Goal: Transaction & Acquisition: Purchase product/service

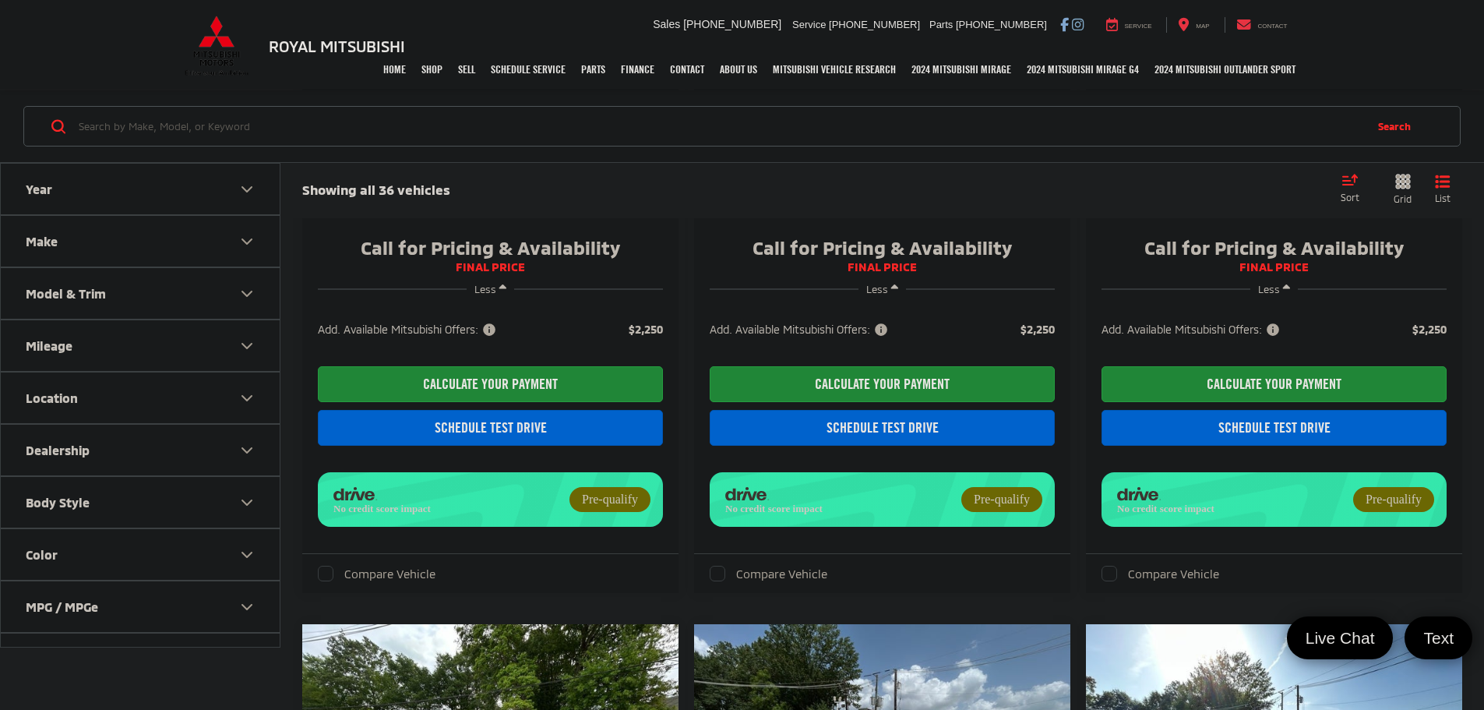
scroll to position [545, 0]
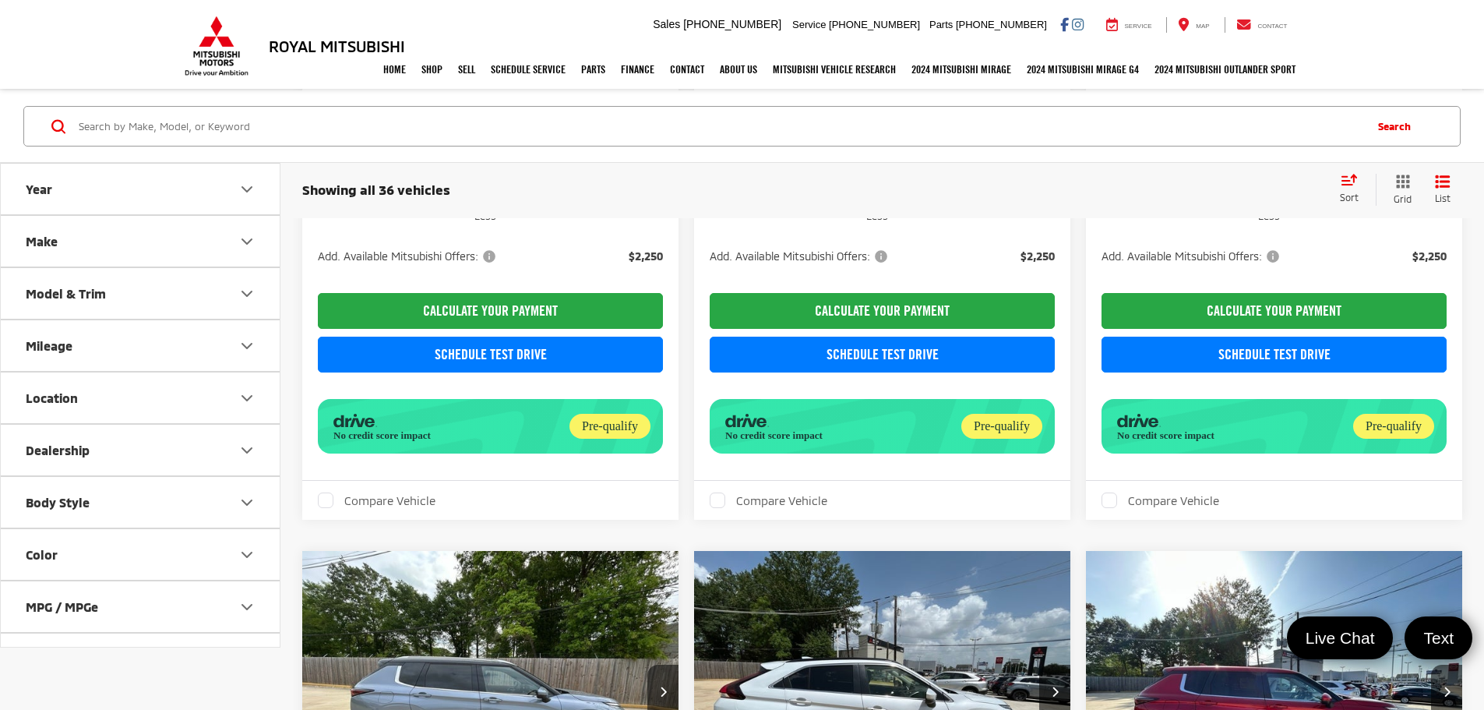
click at [696, 146] on div "Search" at bounding box center [741, 126] width 1437 height 41
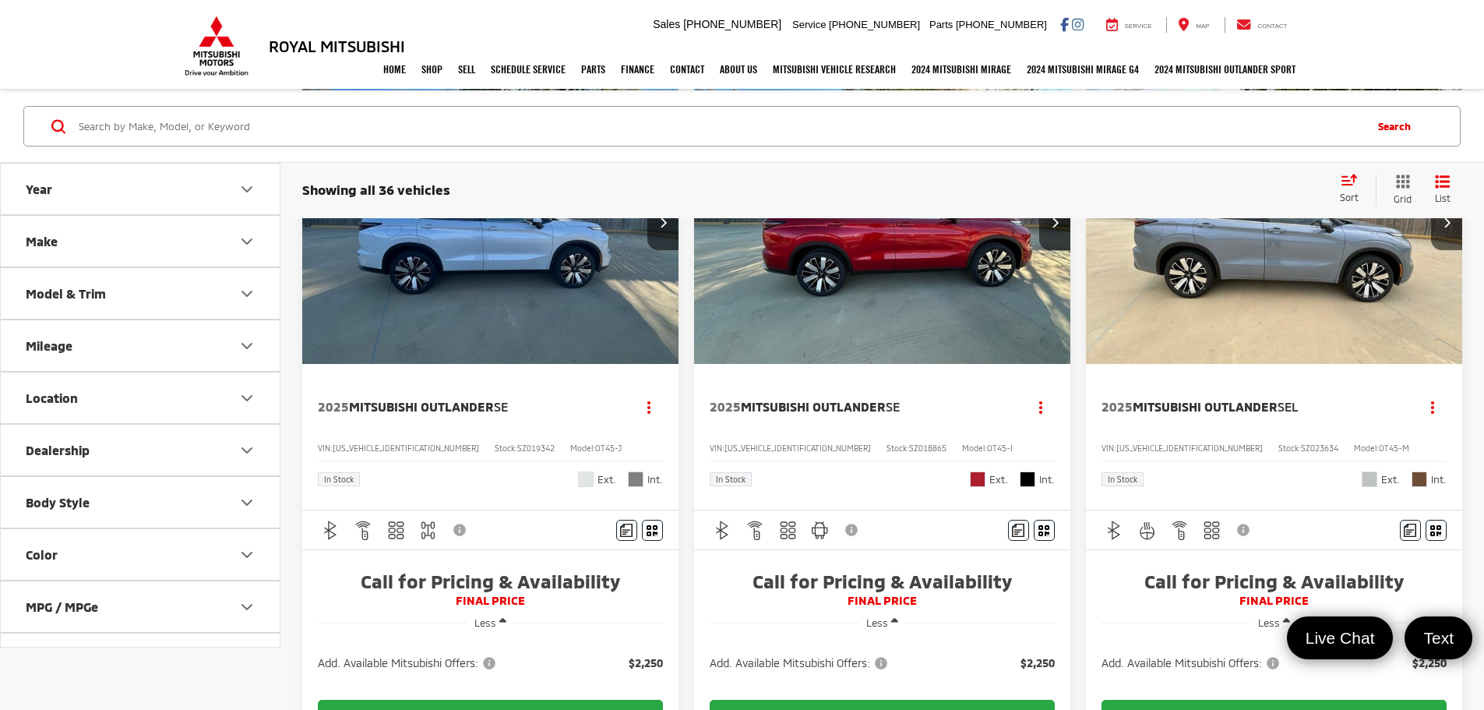
scroll to position [109, 0]
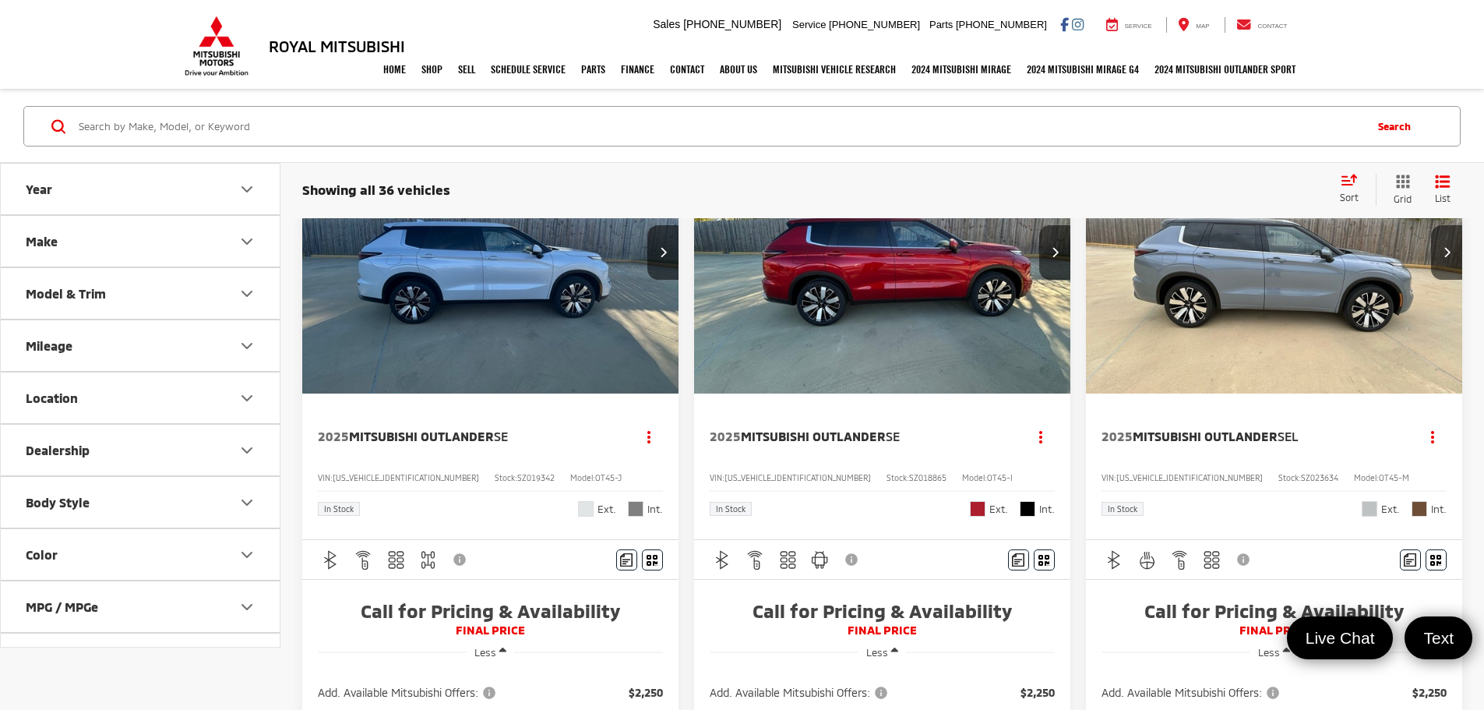
click at [449, 310] on img "2025 Mitsubishi Outlander SE 0" at bounding box center [490, 253] width 379 height 284
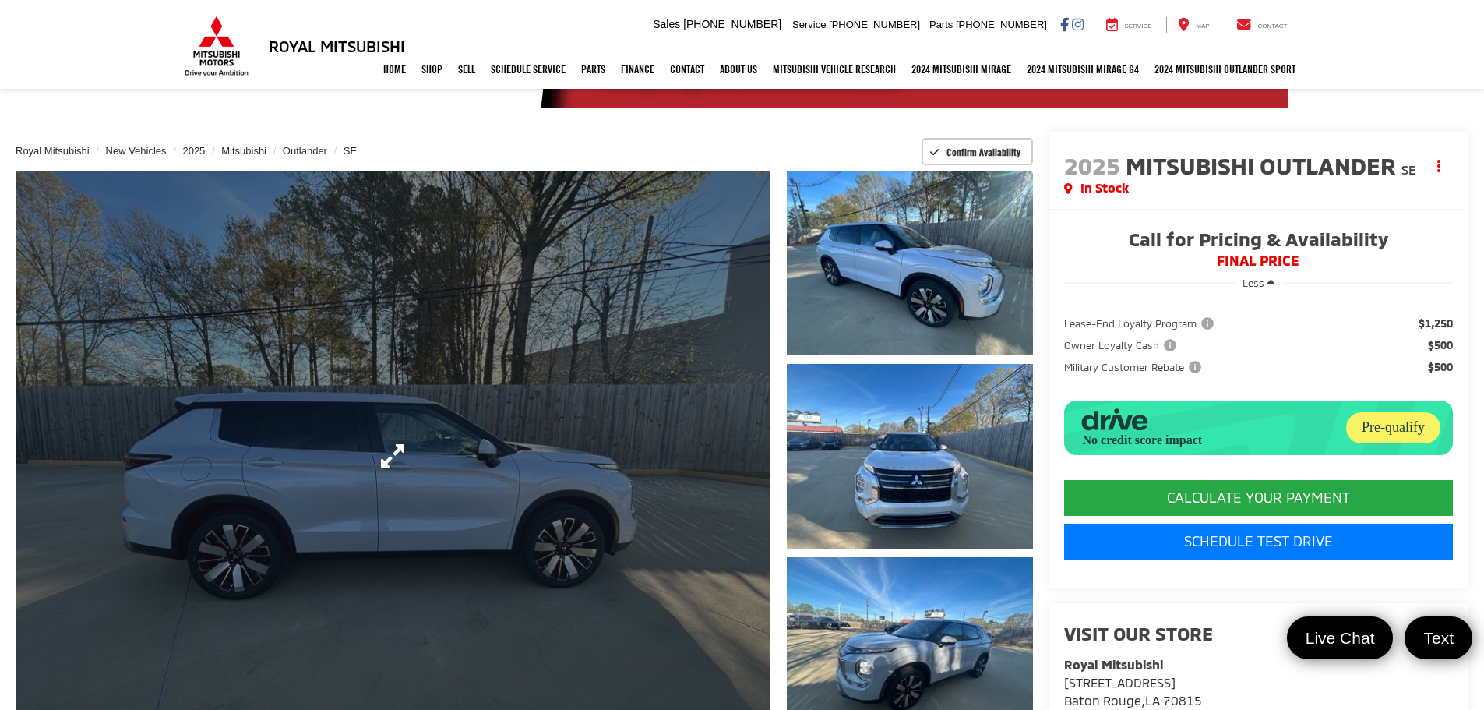
scroll to position [78, 0]
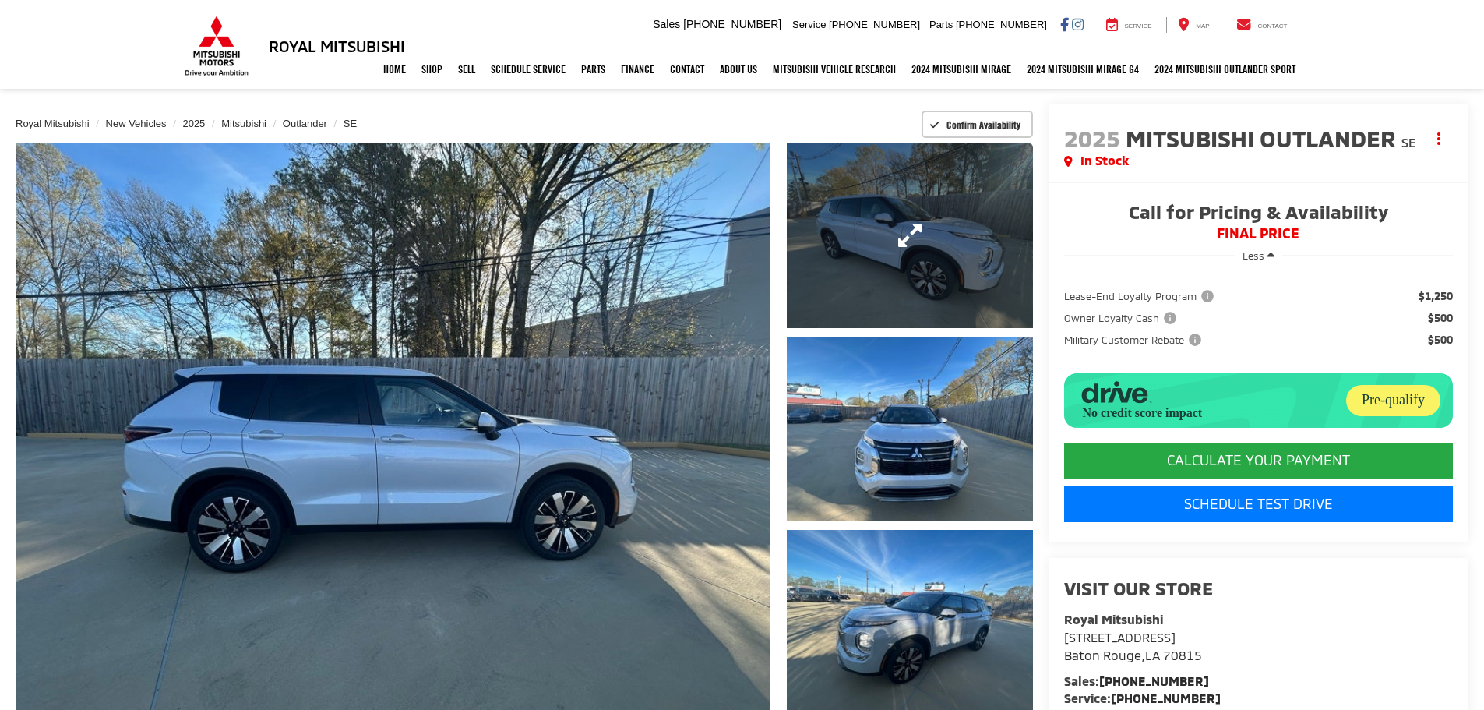
scroll to position [156, 0]
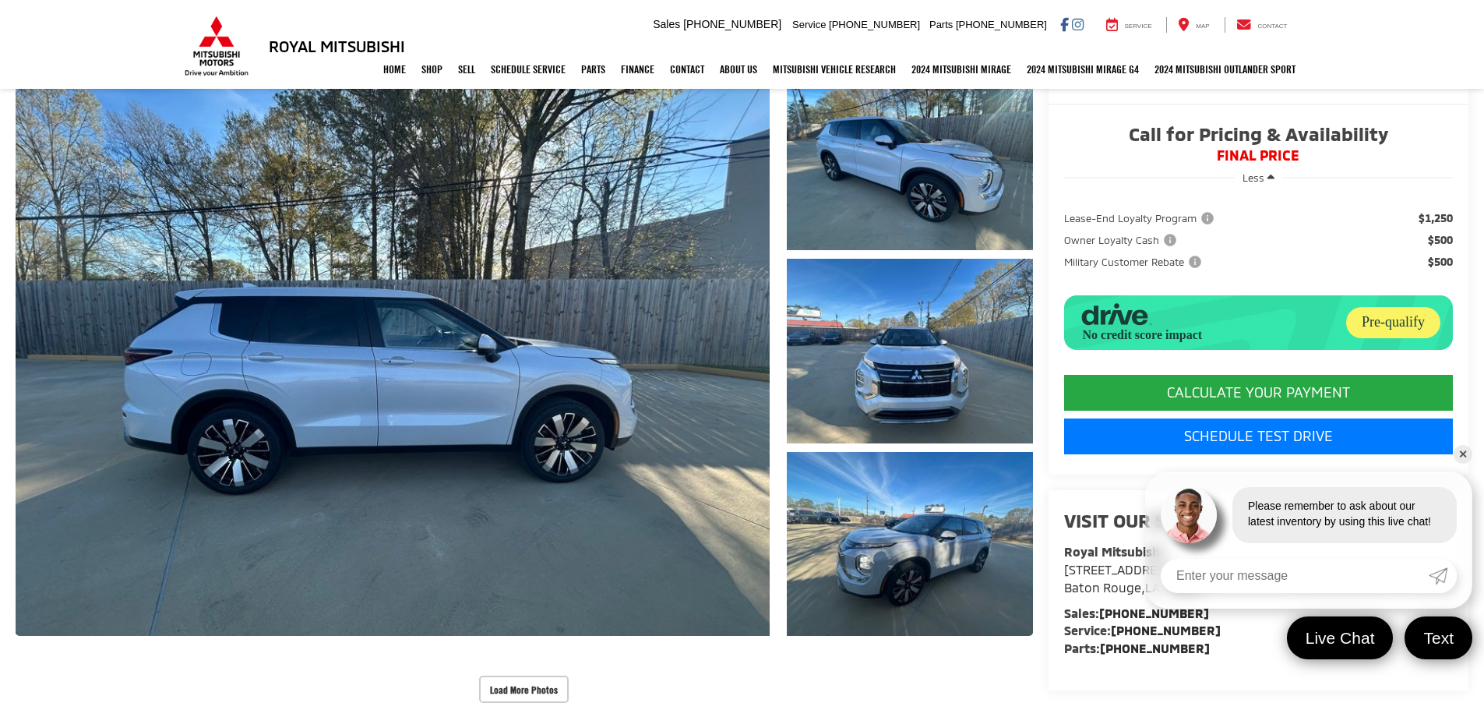
click at [1461, 459] on link "✕" at bounding box center [1463, 454] width 19 height 19
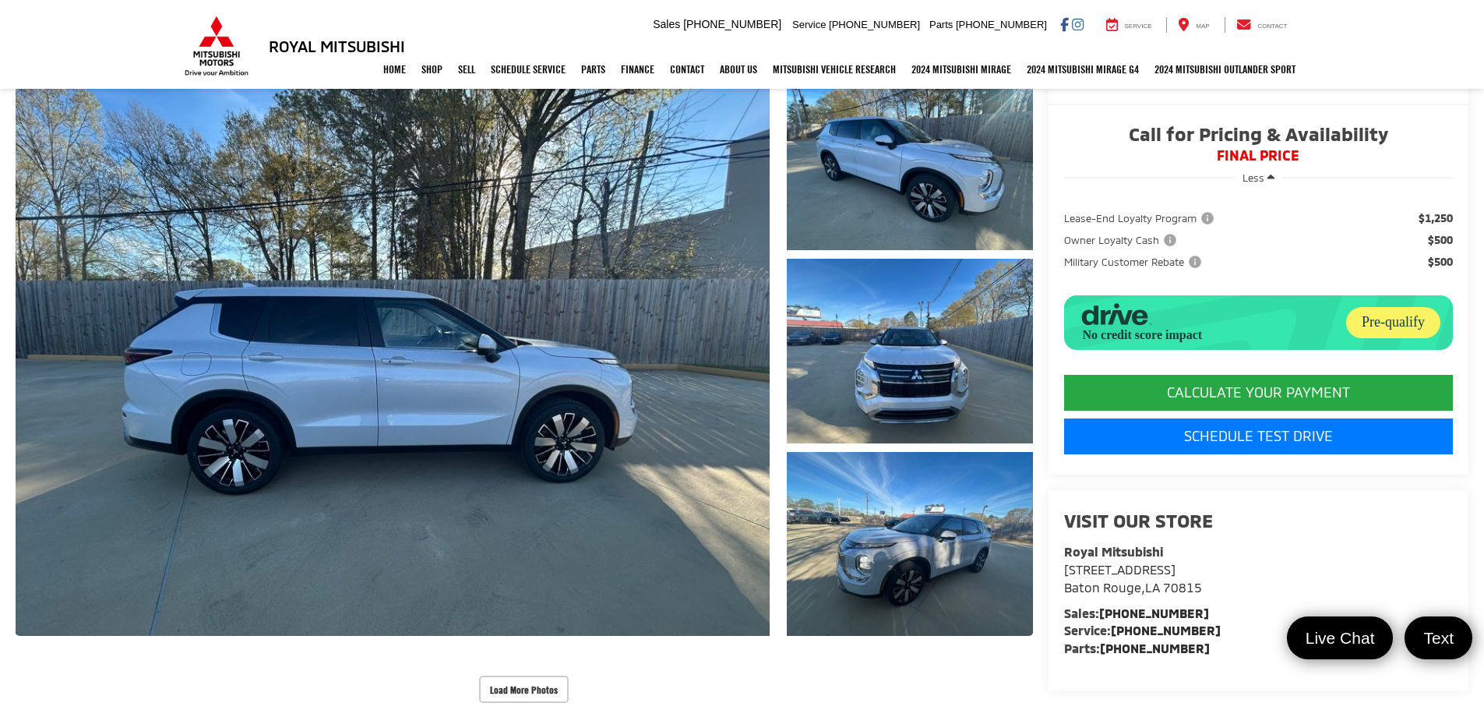
click at [1031, 676] on div "Load More Photos" at bounding box center [524, 688] width 1017 height 27
